Goal: Transaction & Acquisition: Purchase product/service

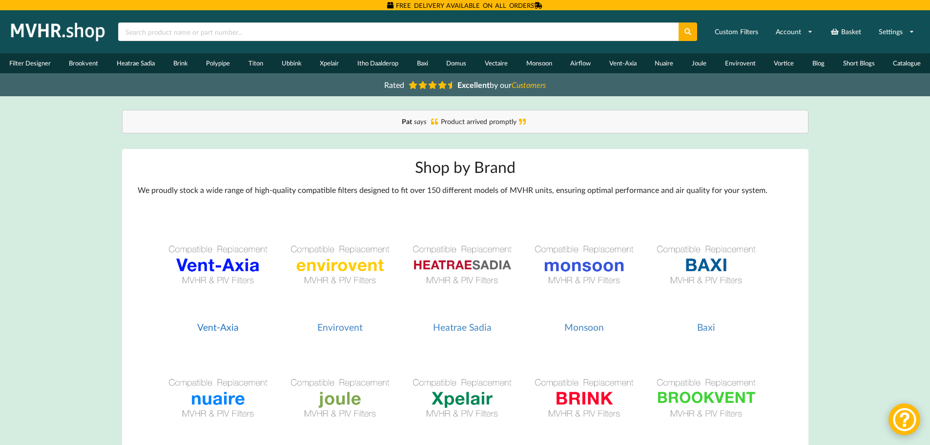
click at [233, 270] on img at bounding box center [218, 265] width 113 height 113
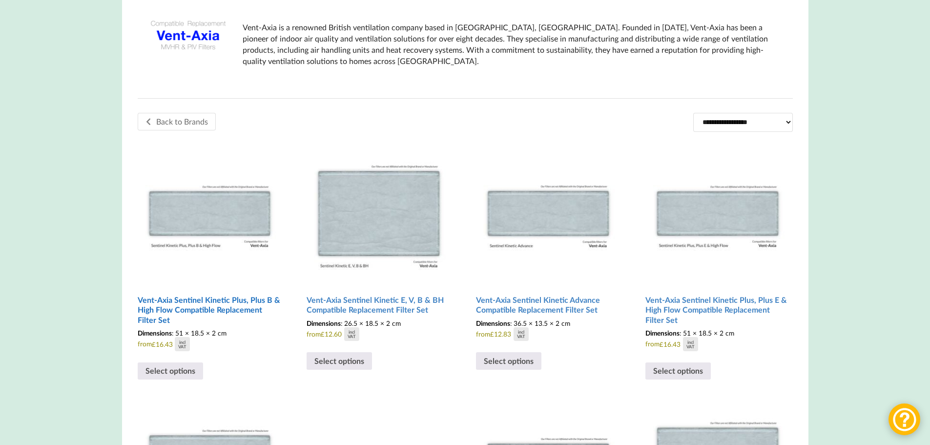
scroll to position [195, 0]
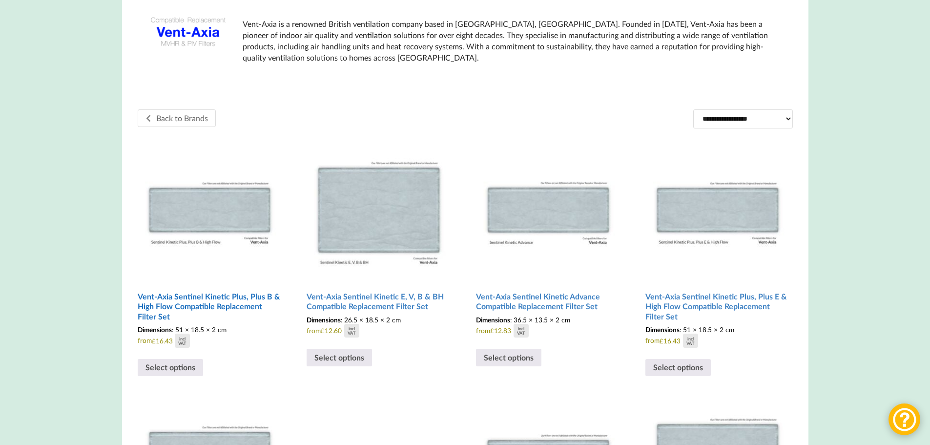
click at [235, 217] on img at bounding box center [210, 207] width 145 height 145
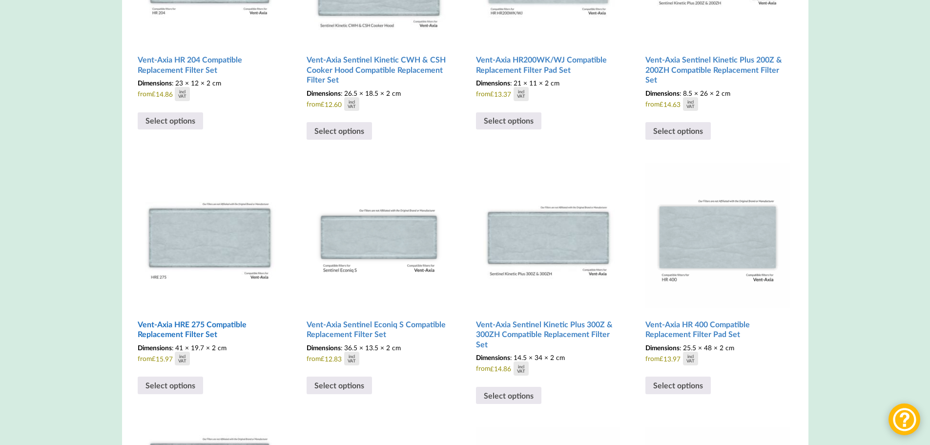
scroll to position [977, 0]
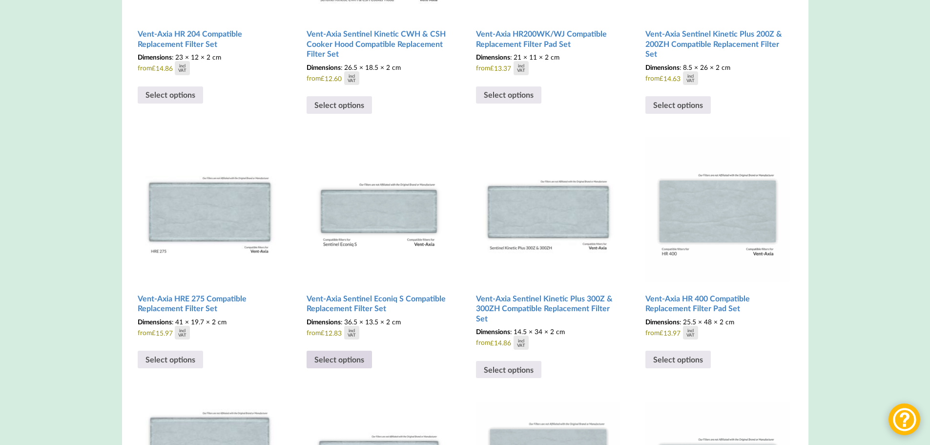
click at [349, 361] on link "Select options" at bounding box center [339, 360] width 65 height 18
click at [365, 220] on img at bounding box center [379, 209] width 145 height 145
click at [366, 218] on img at bounding box center [379, 209] width 145 height 145
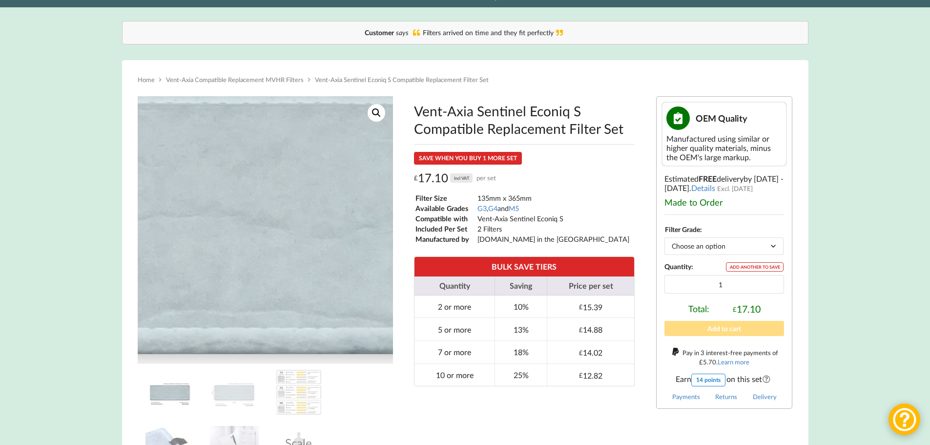
scroll to position [98, 0]
